Goal: Task Accomplishment & Management: Manage account settings

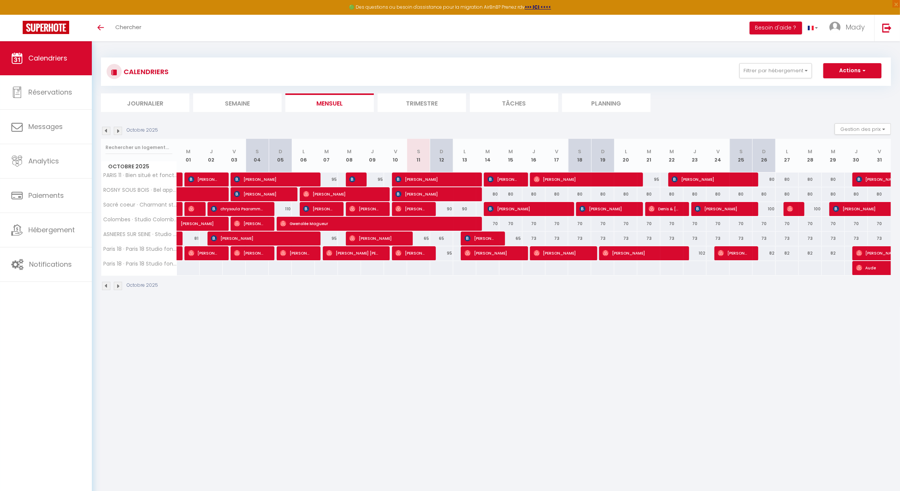
click at [418, 103] on li "Trimestre" at bounding box center [422, 102] width 88 height 19
click at [52, 262] on span "Notifications" at bounding box center [50, 263] width 43 height 9
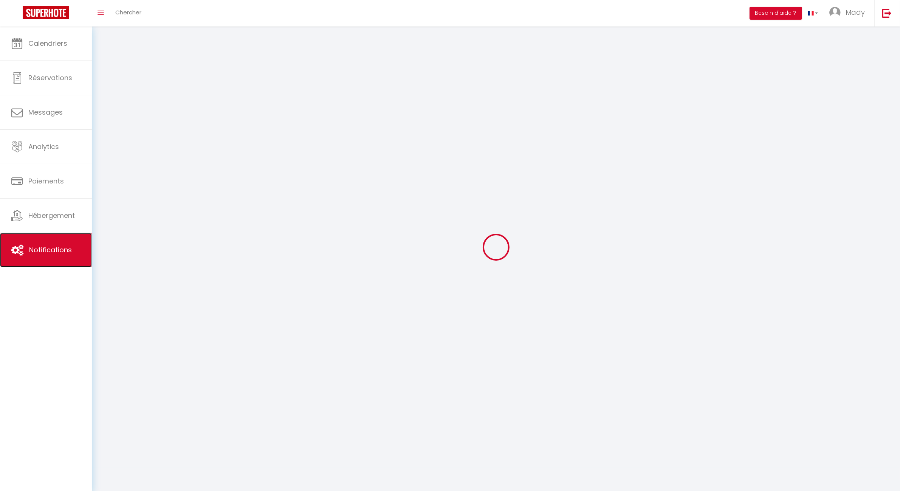
click at [53, 265] on link "Notifications" at bounding box center [46, 250] width 92 height 34
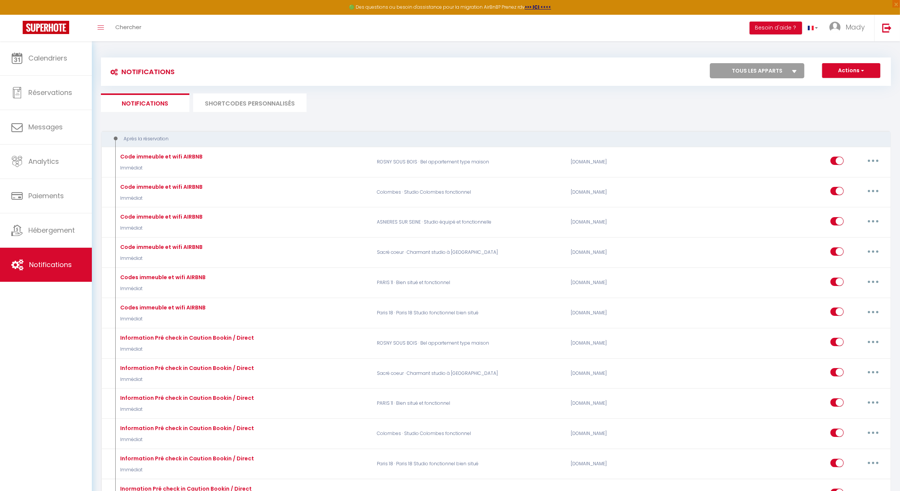
click at [768, 73] on select "Tous les apparts PARIS 11 · Bien situé et fonctionnel ROSNY SOUS BOIS · Bel app…" at bounding box center [757, 70] width 95 height 15
select select "41393"
click at [710, 63] on select "Tous les apparts PARIS 11 · Bien situé et fonctionnel ROSNY SOUS BOIS · Bel app…" at bounding box center [757, 70] width 95 height 15
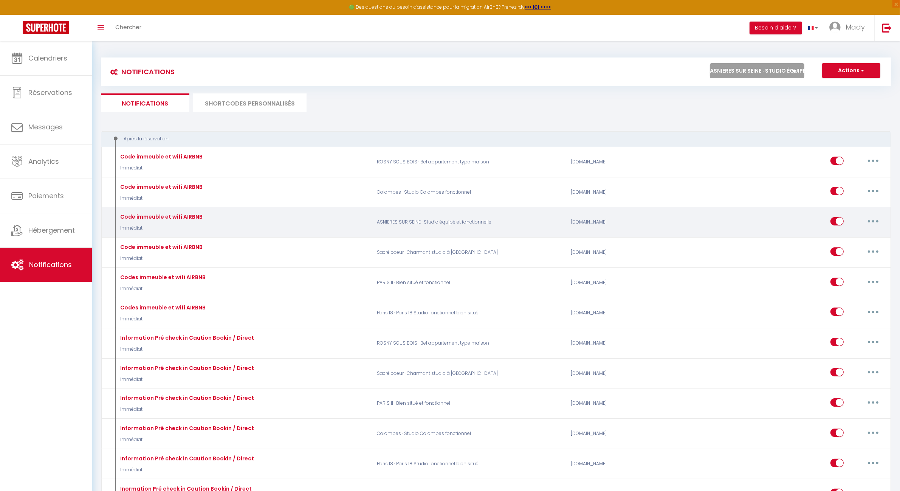
checkbox input "false"
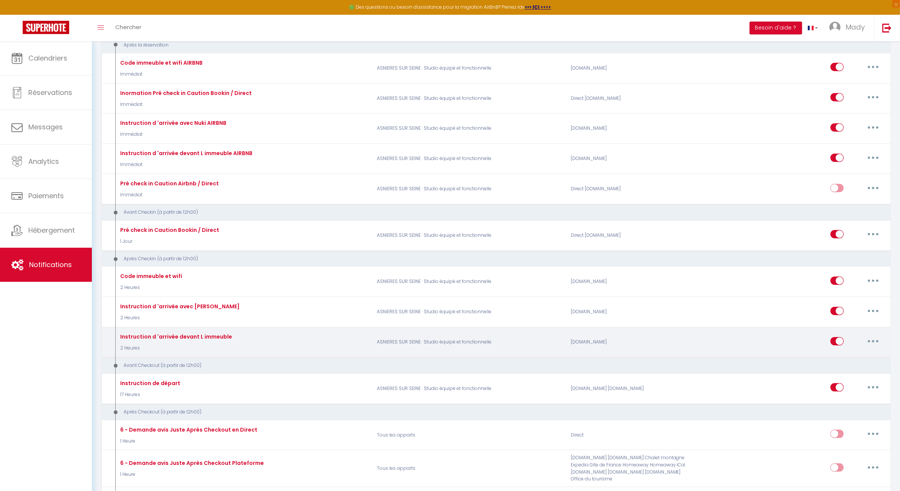
scroll to position [95, 0]
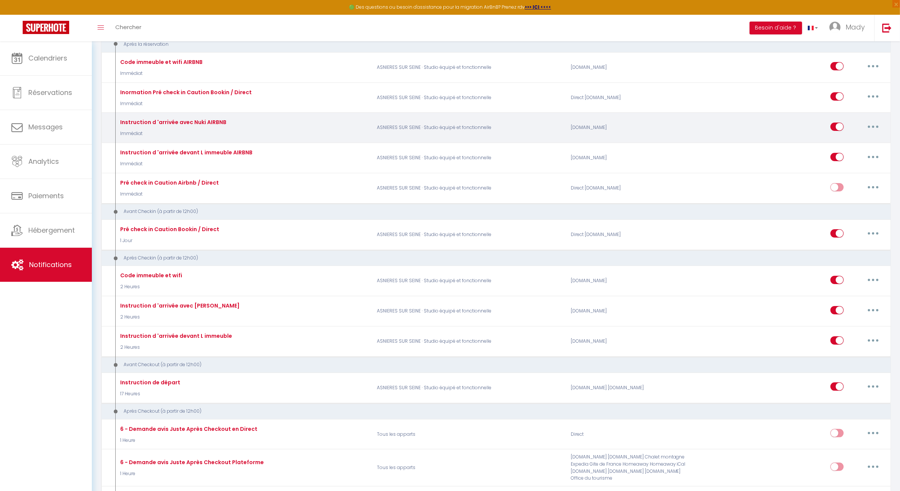
click at [880, 125] on button "button" at bounding box center [873, 127] width 21 height 12
click at [860, 142] on link "Editer" at bounding box center [854, 143] width 56 height 13
type input "Instruction d 'arrivée avec Nuki AIRBNB"
select select "Immédiat"
select select "if_booking_is_paid"
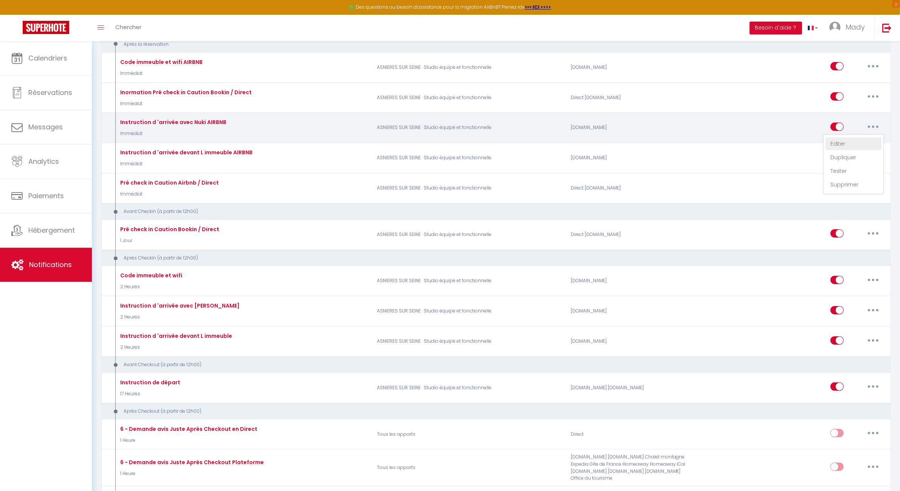
checkbox input "true"
checkbox input "false"
radio input "true"
type input "[GUEST:FIRST_NAME][INSTRUCTIONSACCES-FR]"
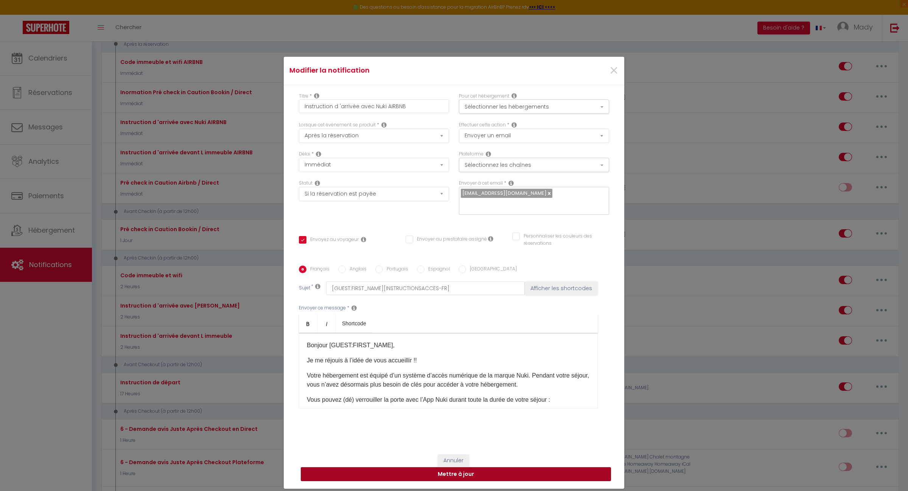
click at [464, 471] on button "Mettre à jour" at bounding box center [456, 474] width 310 height 14
checkbox input "true"
checkbox input "false"
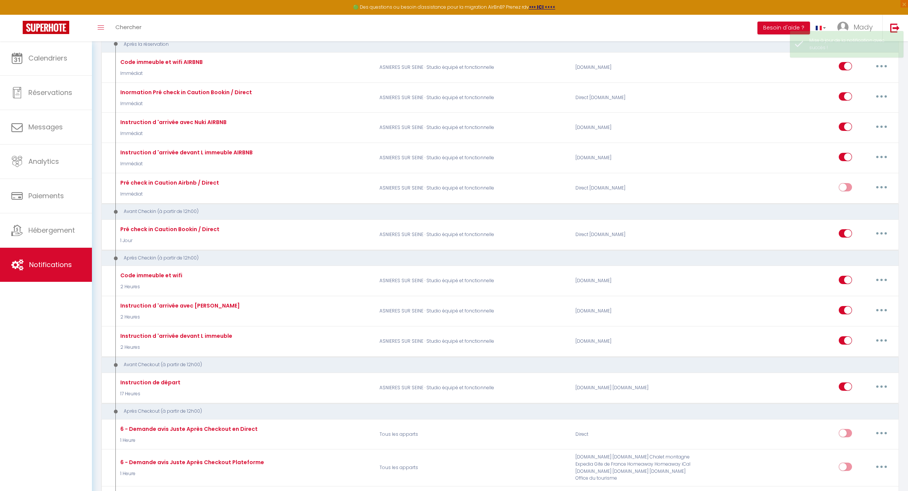
click at [452, 466] on p "Tous les apparts" at bounding box center [472, 467] width 196 height 28
click at [43, 366] on div "Calendriers Réservations Messages Analytics Paiements Hébergement Notifications" at bounding box center [46, 274] width 92 height 466
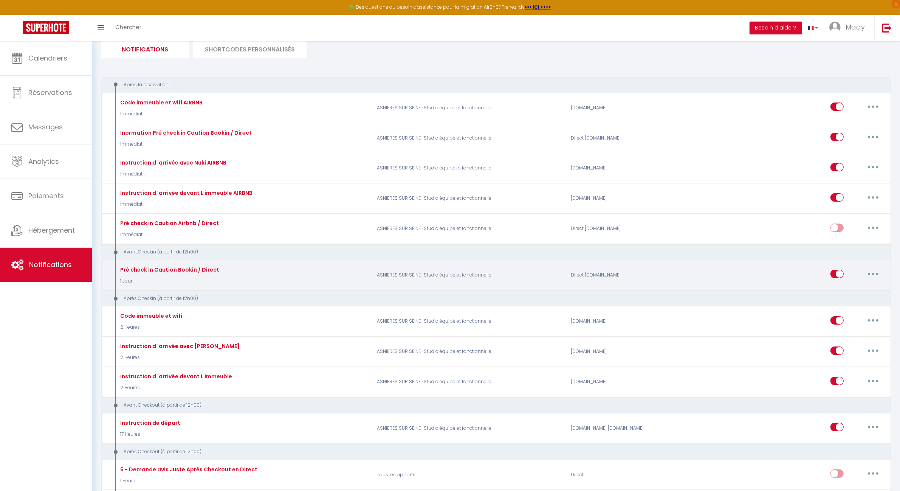
scroll to position [0, 0]
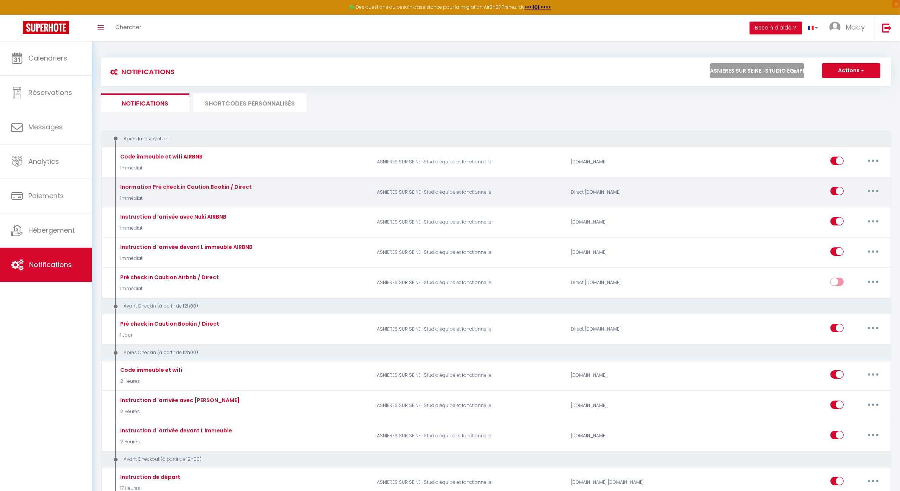
click at [878, 190] on button "button" at bounding box center [873, 191] width 21 height 12
click at [853, 205] on link "Editer" at bounding box center [854, 208] width 56 height 13
type input "Inormation Pré check in Caution Bookin / Direct"
select select "Immédiat"
select select "if_booking_is_paid"
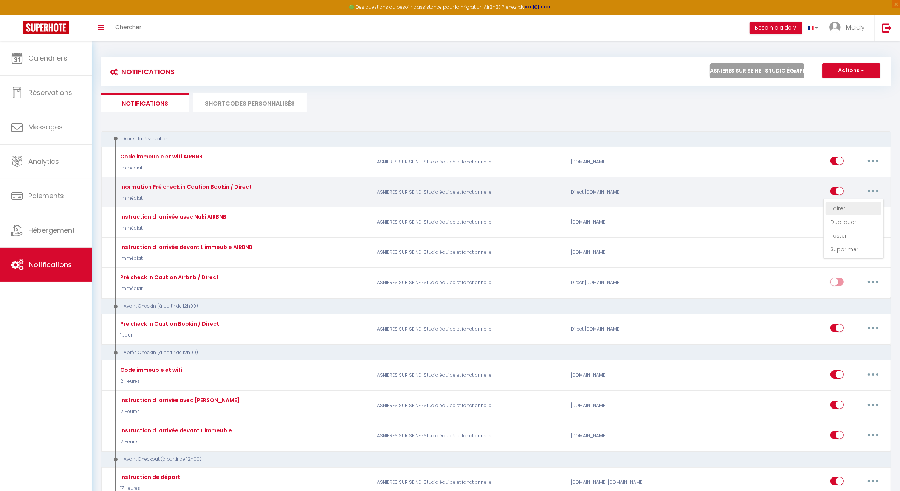
checkbox input "true"
checkbox input "false"
radio input "true"
type input "[GUEST:FIRST_NAME] Afin de préparer votre arrivée au[RENTAL:NAME][DEPOSITLINK]"
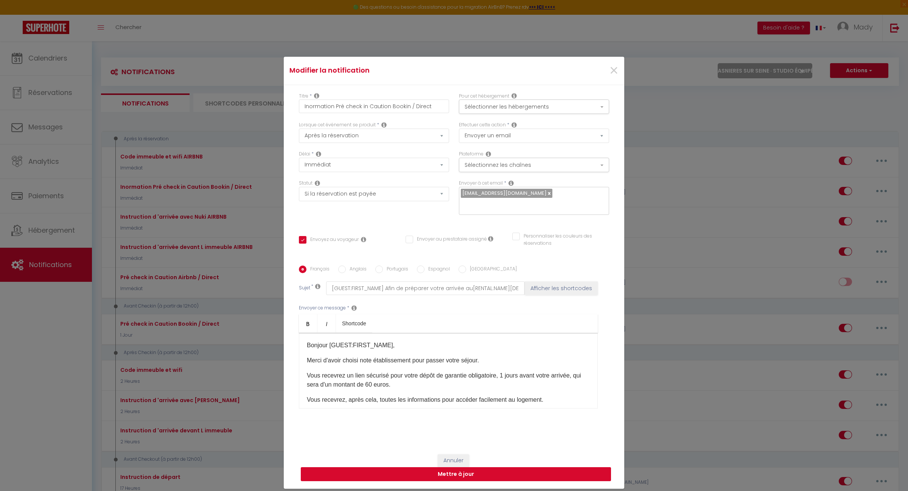
click at [439, 467] on button "Mettre à jour" at bounding box center [456, 474] width 310 height 14
checkbox input "true"
checkbox input "false"
